Goal: Task Accomplishment & Management: Complete application form

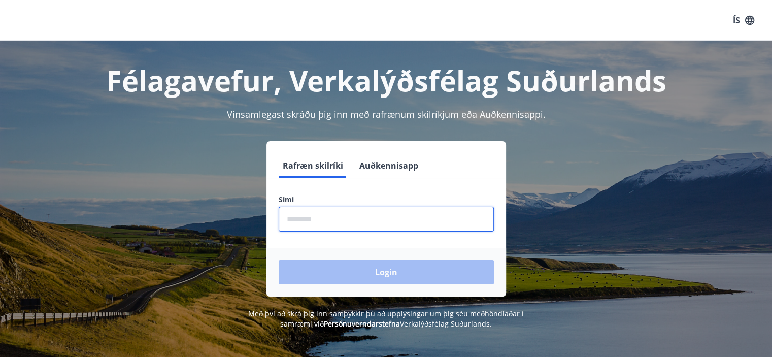
click at [308, 219] on input "phone" at bounding box center [386, 219] width 215 height 25
type input "********"
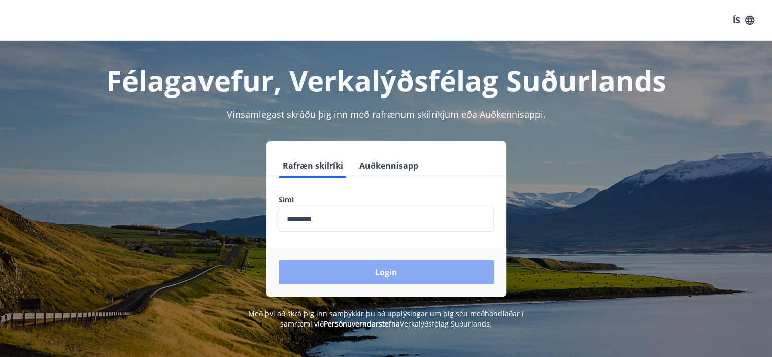
click at [369, 276] on button "Login" at bounding box center [386, 272] width 215 height 24
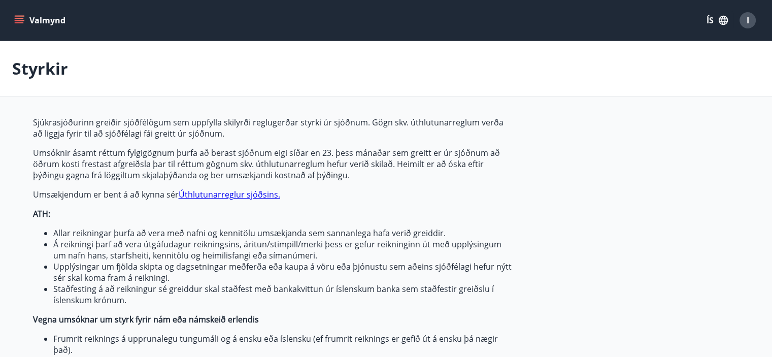
click at [713, 18] on button "ÍS" at bounding box center [717, 20] width 32 height 18
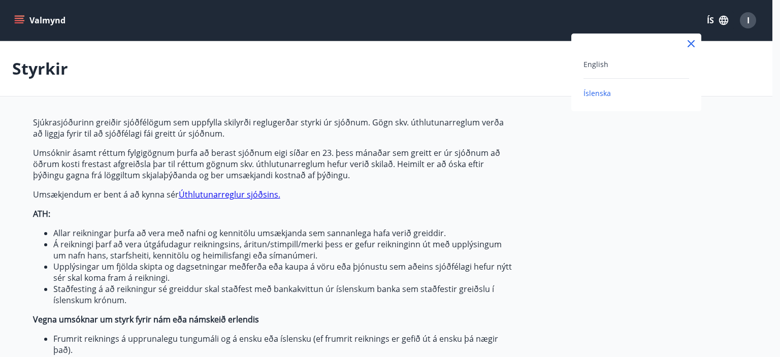
click at [624, 68] on div "English" at bounding box center [636, 64] width 106 height 12
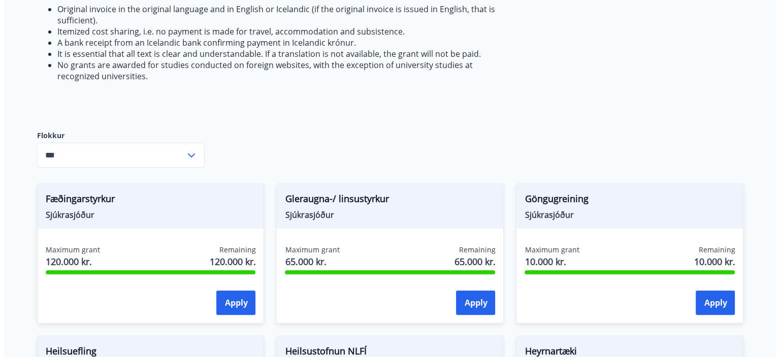
scroll to position [334, 0]
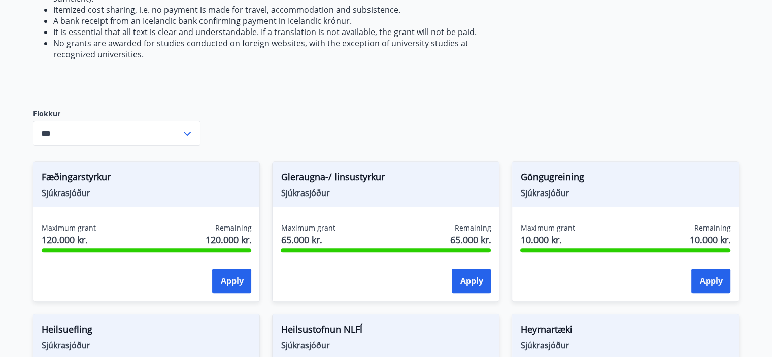
click at [189, 135] on icon at bounding box center [187, 133] width 12 height 12
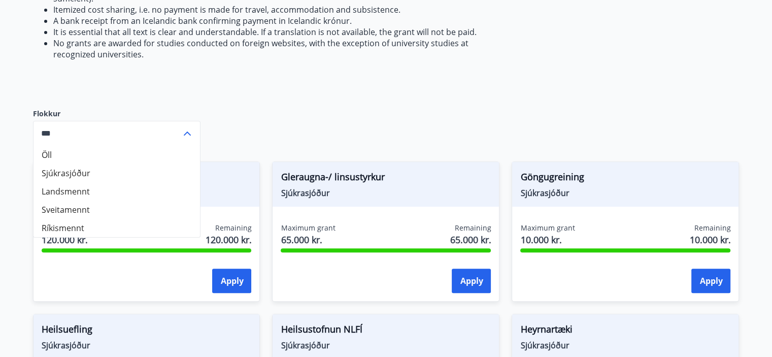
click at [189, 135] on icon at bounding box center [187, 133] width 12 height 12
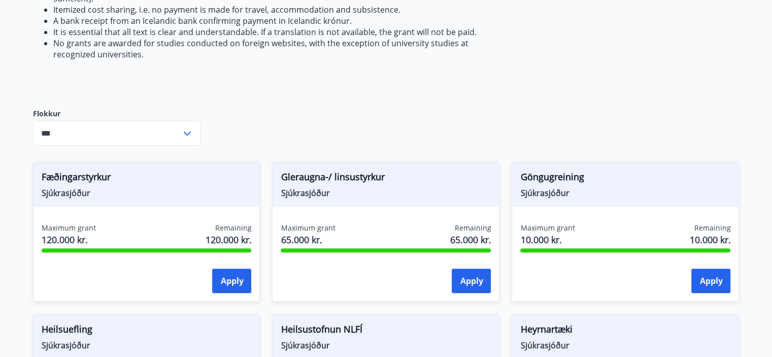
click at [188, 129] on icon at bounding box center [187, 133] width 12 height 12
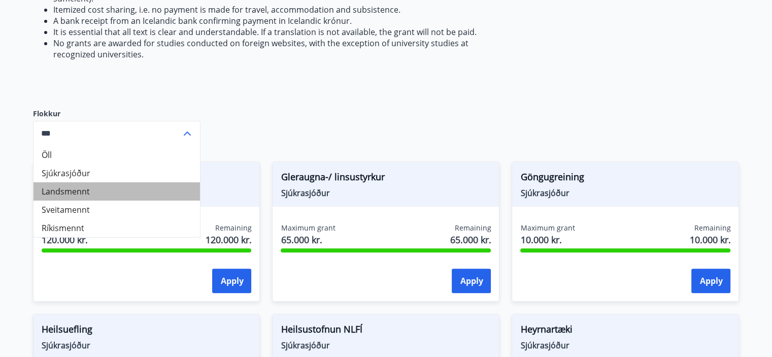
click at [105, 196] on li "Landsmennt" at bounding box center [117, 191] width 167 height 18
type input "**********"
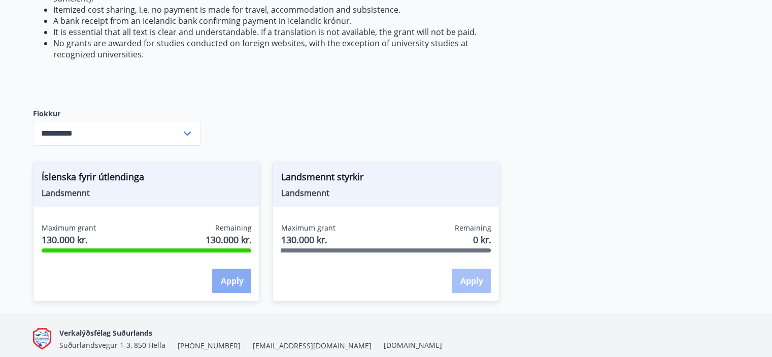
click at [236, 279] on button "Apply" at bounding box center [231, 281] width 39 height 24
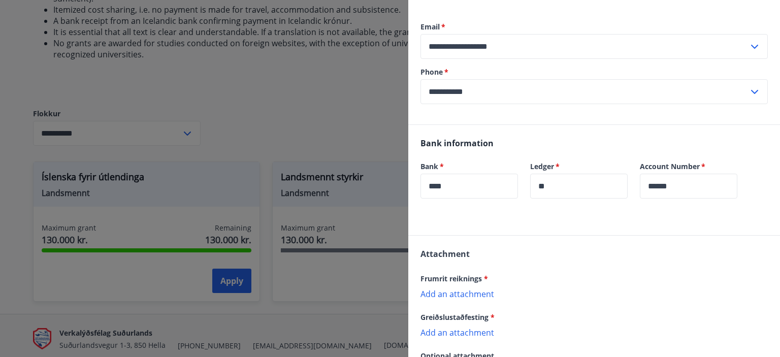
scroll to position [199, 0]
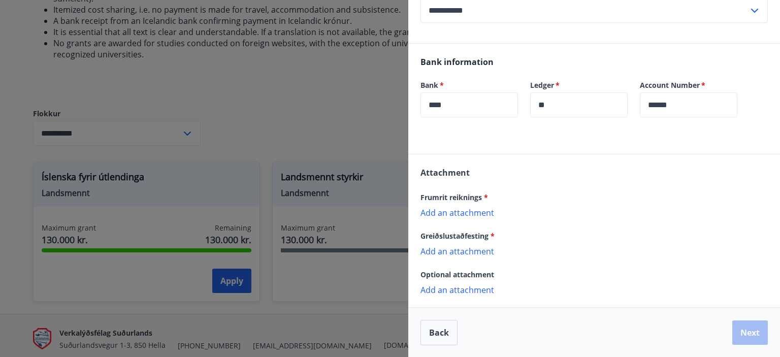
click at [483, 212] on p "Add an attachment" at bounding box center [593, 212] width 347 height 10
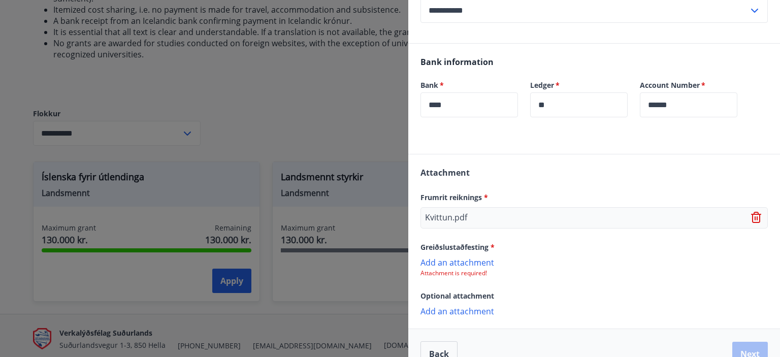
click at [480, 263] on p "Add an attachment" at bounding box center [593, 262] width 347 height 10
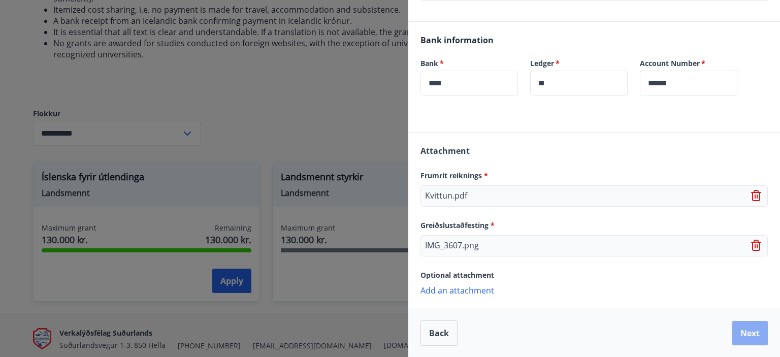
click at [744, 333] on button "Next" at bounding box center [750, 333] width 36 height 24
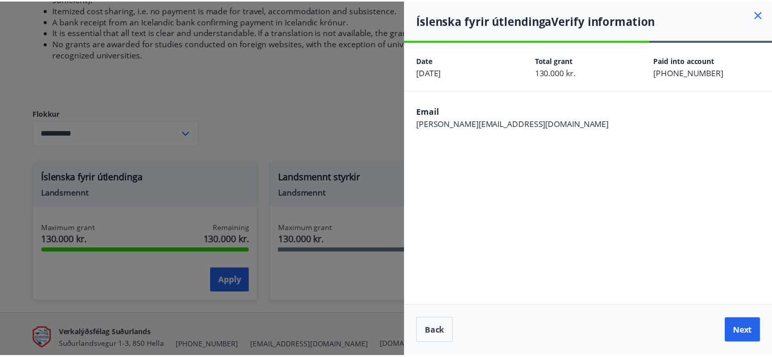
scroll to position [0, 0]
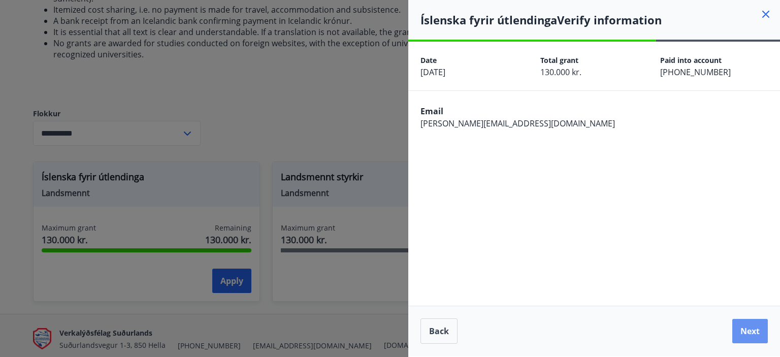
click at [744, 333] on button "Next" at bounding box center [750, 331] width 36 height 24
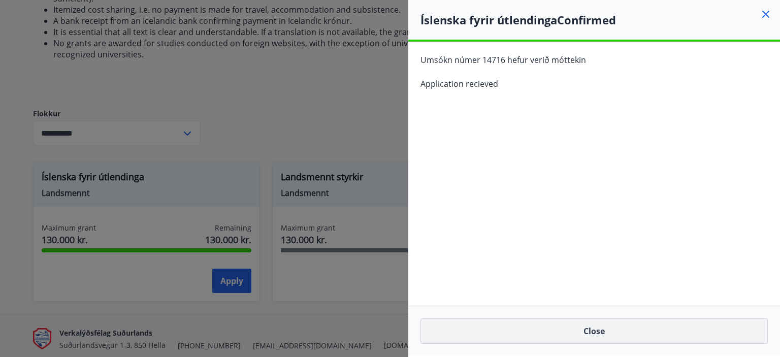
click at [610, 330] on button "Close" at bounding box center [593, 330] width 347 height 25
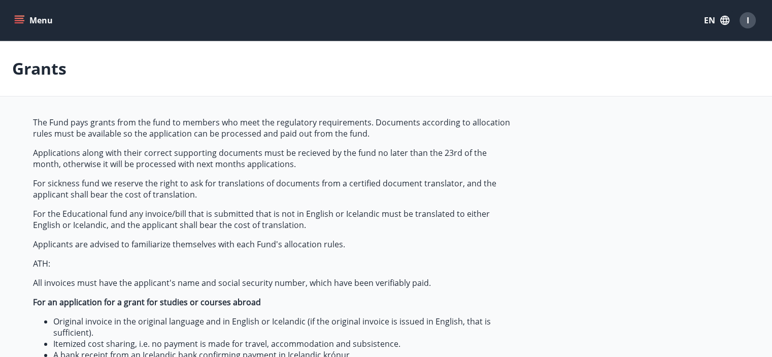
click at [22, 19] on icon "menu" at bounding box center [19, 20] width 10 height 10
click at [239, 50] on div "Grants" at bounding box center [386, 68] width 772 height 55
click at [32, 19] on button "Menu" at bounding box center [34, 20] width 45 height 18
click at [201, 75] on div "Grants" at bounding box center [386, 68] width 772 height 55
